Goal: Navigation & Orientation: Find specific page/section

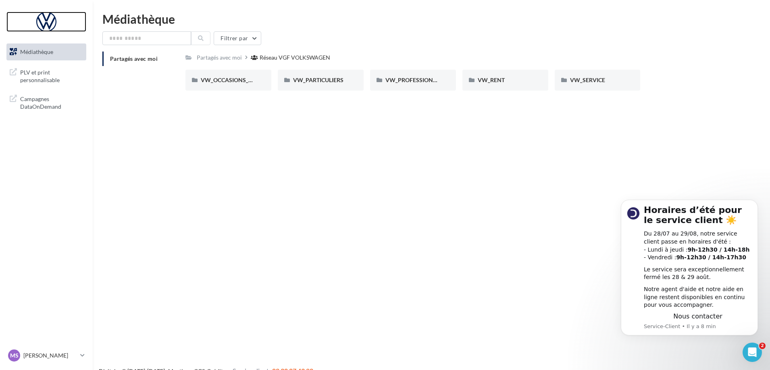
click at [43, 21] on div at bounding box center [46, 22] width 64 height 20
